Goal: Check status: Check status

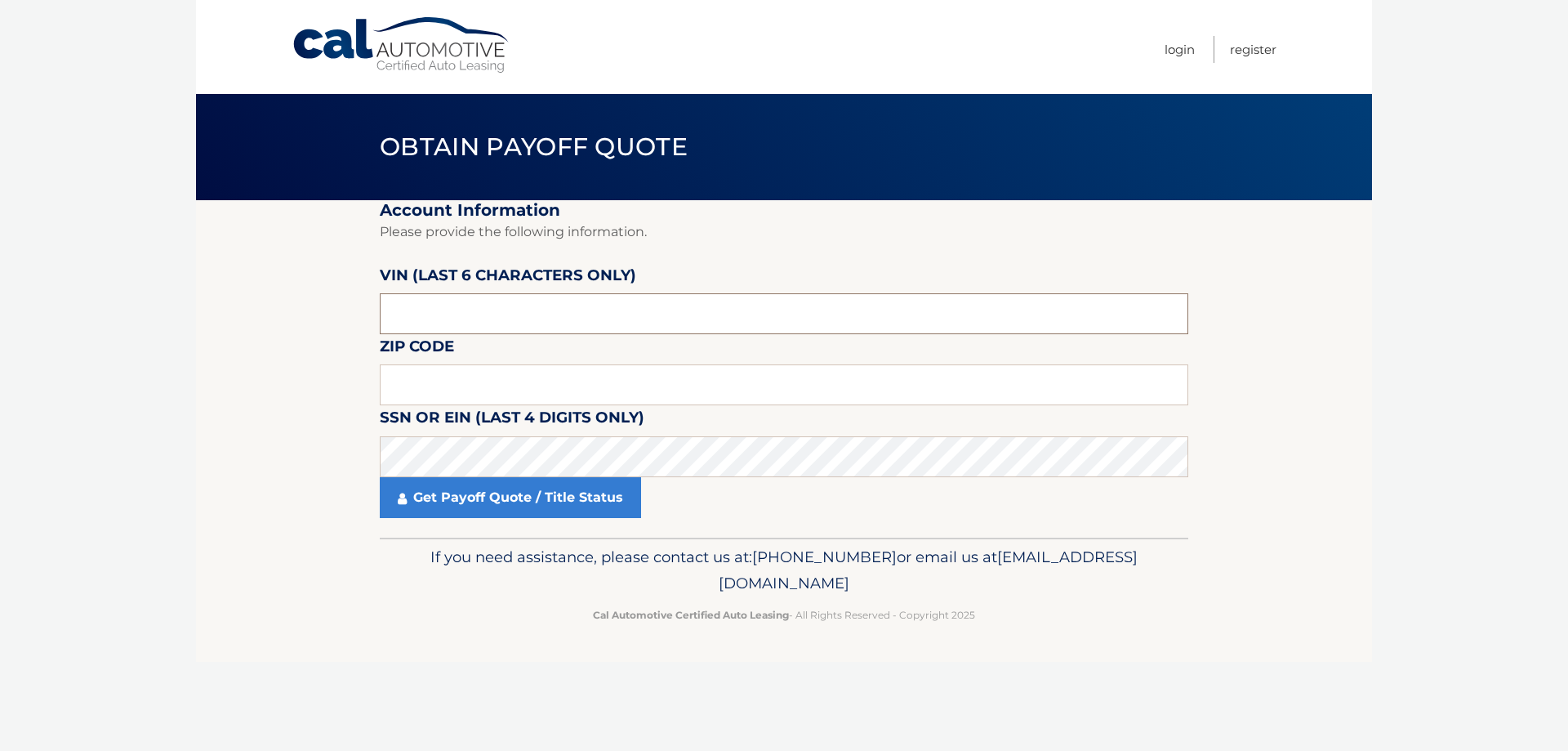
click at [595, 312] on input "text" at bounding box center [784, 314] width 808 height 41
type input "652109"
click at [514, 380] on input "text" at bounding box center [784, 385] width 808 height 41
click at [516, 372] on input "text" at bounding box center [784, 385] width 808 height 41
type input "08527"
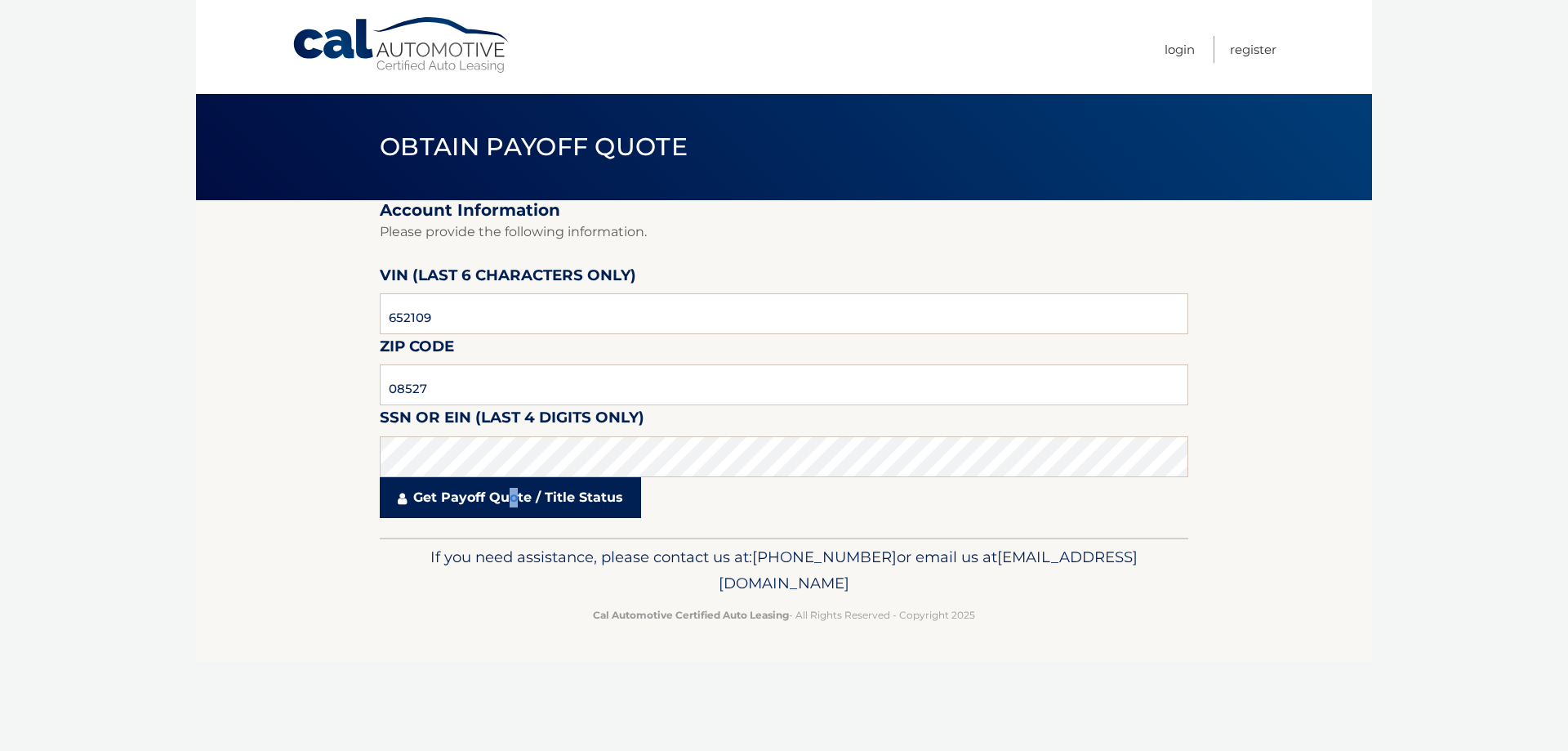
click at [514, 497] on link "Get Payoff Quote / Title Status" at bounding box center [510, 498] width 261 height 41
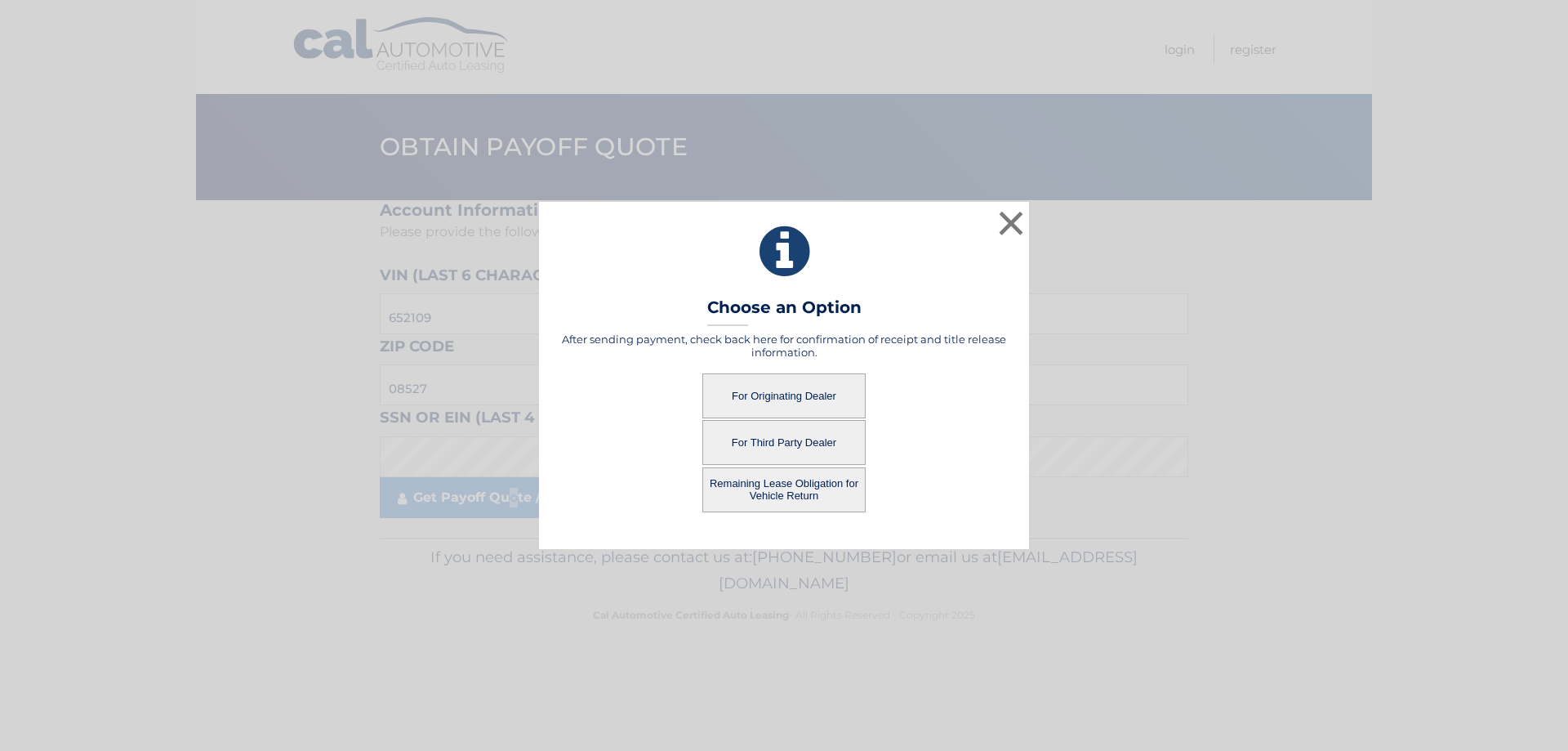
click at [789, 378] on button "For Originating Dealer" at bounding box center [784, 396] width 163 height 45
click at [798, 387] on button "For Originating Dealer" at bounding box center [784, 396] width 163 height 45
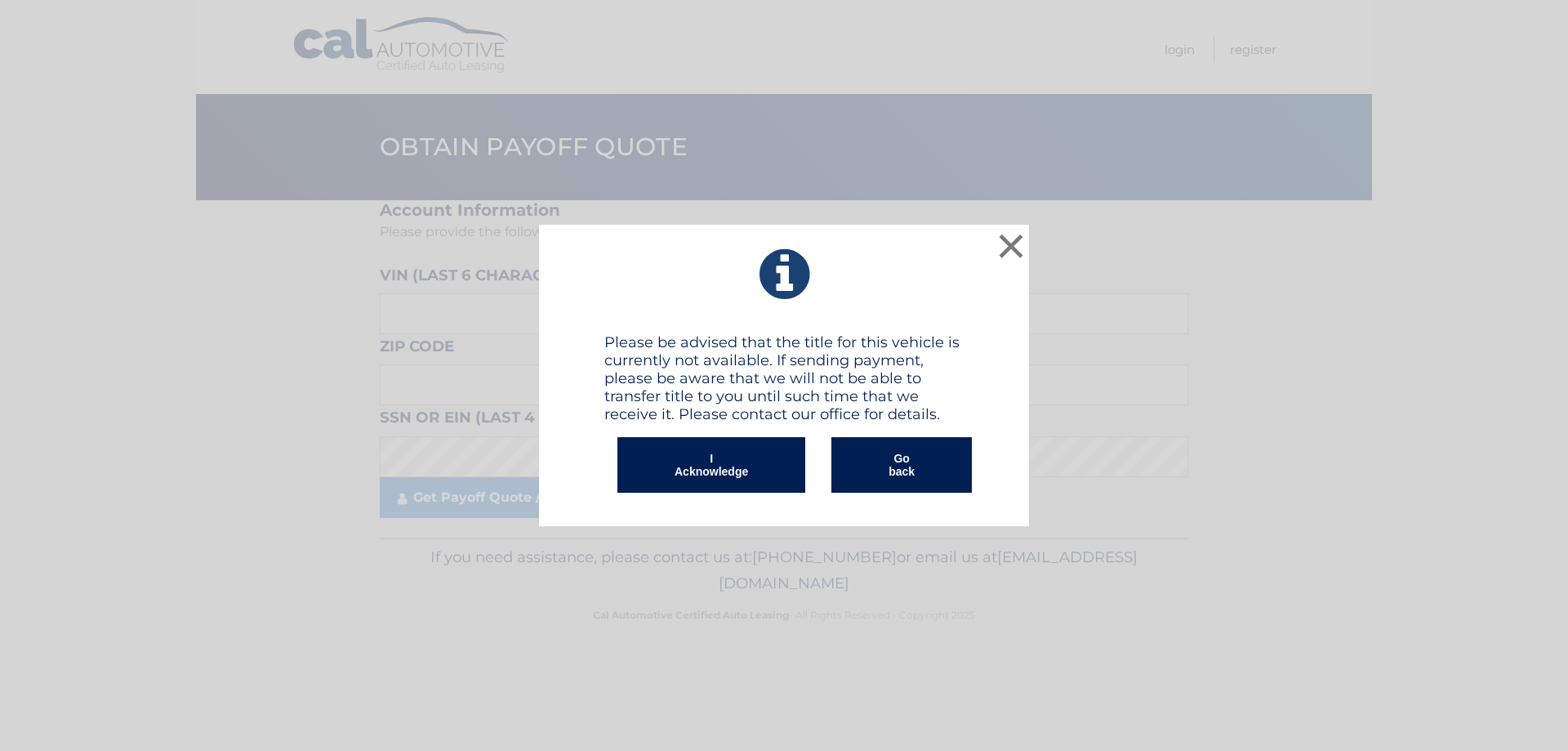
click at [779, 467] on button "I Acknowledge" at bounding box center [711, 465] width 188 height 56
